Goal: Task Accomplishment & Management: Use online tool/utility

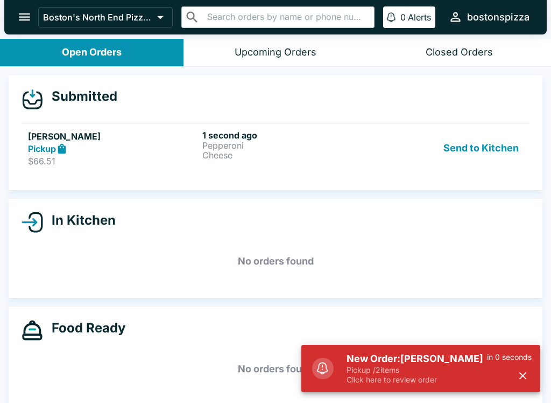
click at [359, 377] on p "Click here to review order" at bounding box center [417, 380] width 141 height 10
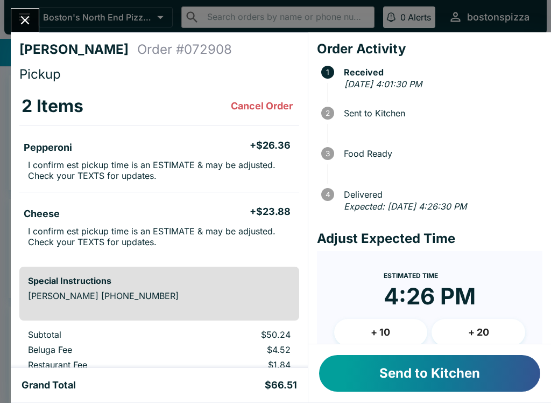
click at [442, 383] on button "Send to Kitchen" at bounding box center [429, 373] width 221 height 37
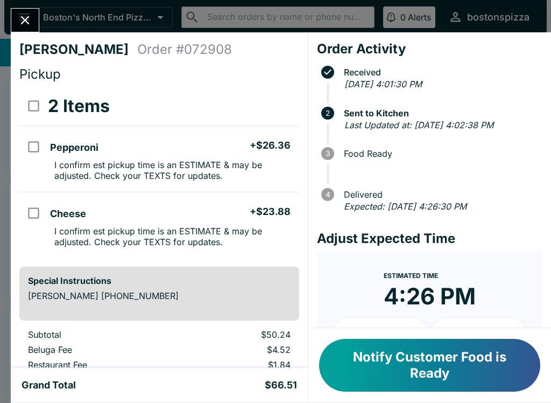
click at [16, 26] on button "Close" at bounding box center [24, 20] width 27 height 23
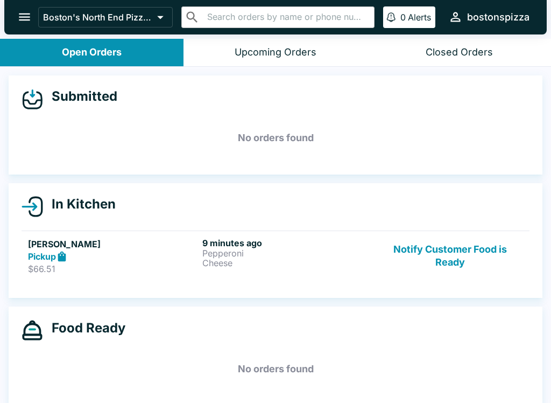
click at [243, 263] on p "Cheese" at bounding box center [287, 263] width 170 height 10
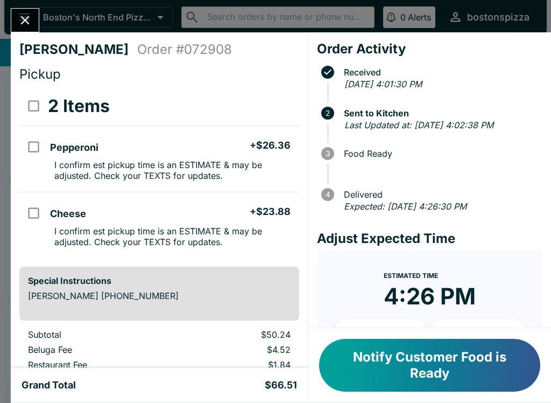
click at [35, 13] on button "Close" at bounding box center [24, 20] width 27 height 23
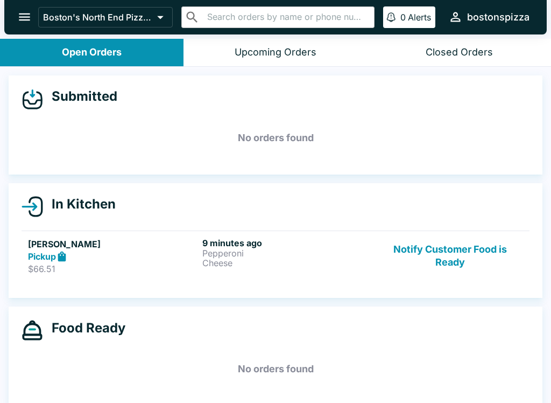
click at [202, 258] on p "Cheese" at bounding box center [287, 263] width 170 height 10
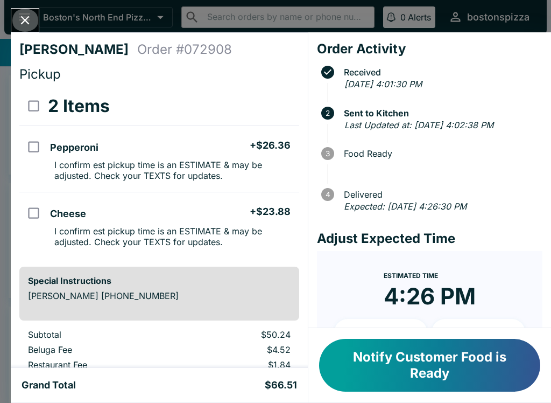
click at [23, 12] on button "Close" at bounding box center [24, 20] width 27 height 23
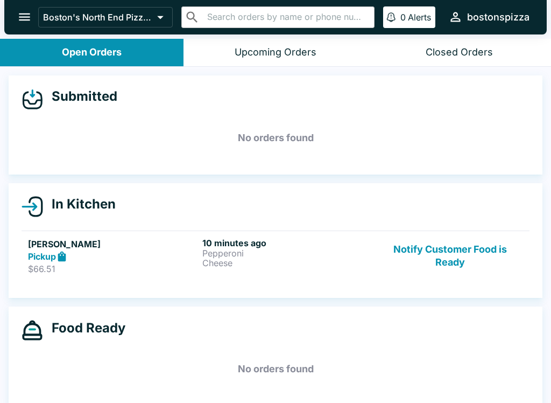
click at [446, 256] on button "Notify Customer Food is Ready" at bounding box center [451, 256] width 146 height 37
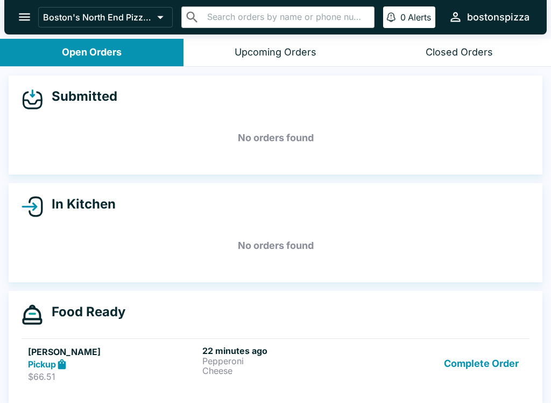
click at [456, 352] on button "Complete Order" at bounding box center [481, 363] width 83 height 37
